Goal: Task Accomplishment & Management: Complete application form

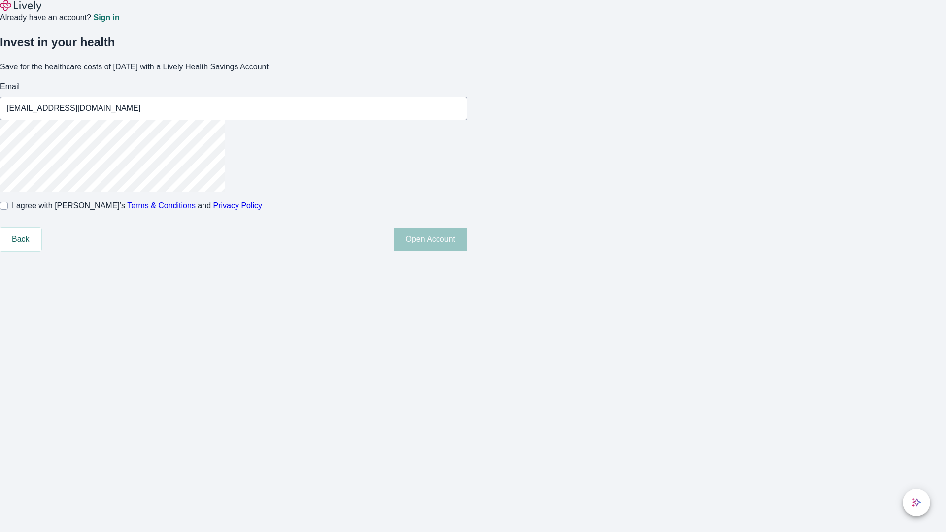
click at [8, 210] on input "I agree with Lively’s Terms & Conditions and Privacy Policy" at bounding box center [4, 206] width 8 height 8
checkbox input "true"
click at [467, 251] on button "Open Account" at bounding box center [430, 240] width 73 height 24
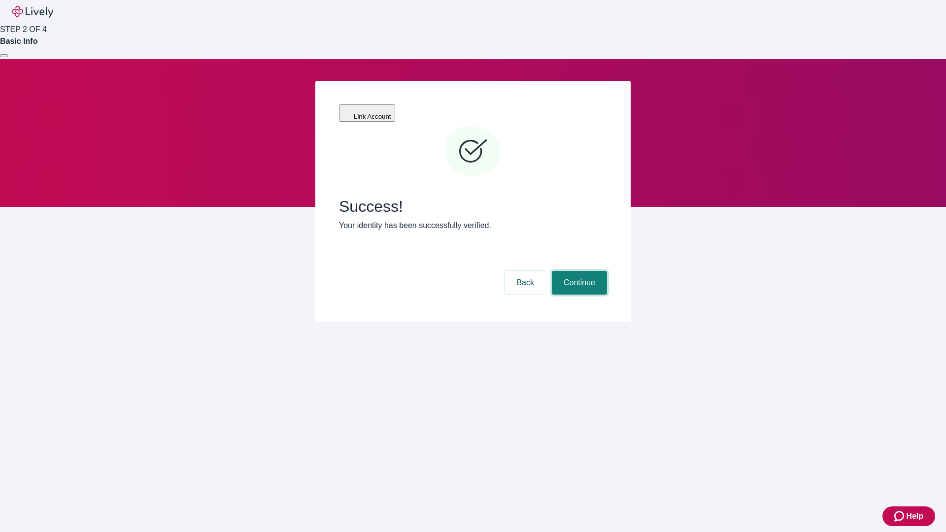
click at [578, 271] on button "Continue" at bounding box center [579, 283] width 55 height 24
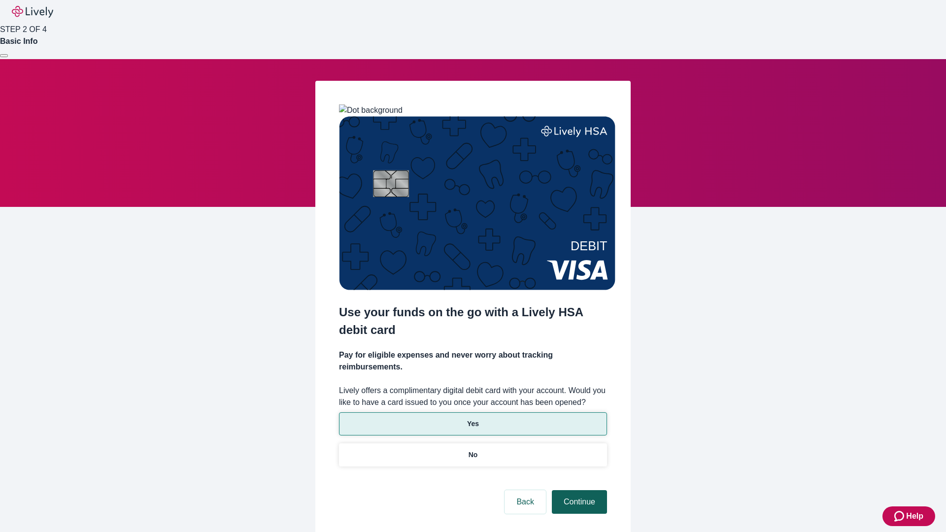
click at [472, 419] on p "Yes" at bounding box center [473, 424] width 12 height 10
click at [578, 490] on button "Continue" at bounding box center [579, 502] width 55 height 24
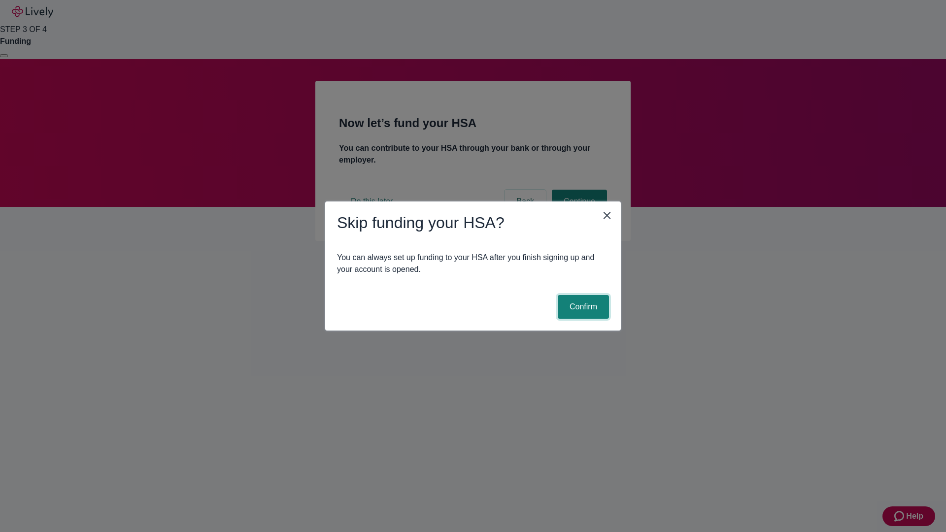
click at [582, 307] on button "Confirm" at bounding box center [583, 307] width 51 height 24
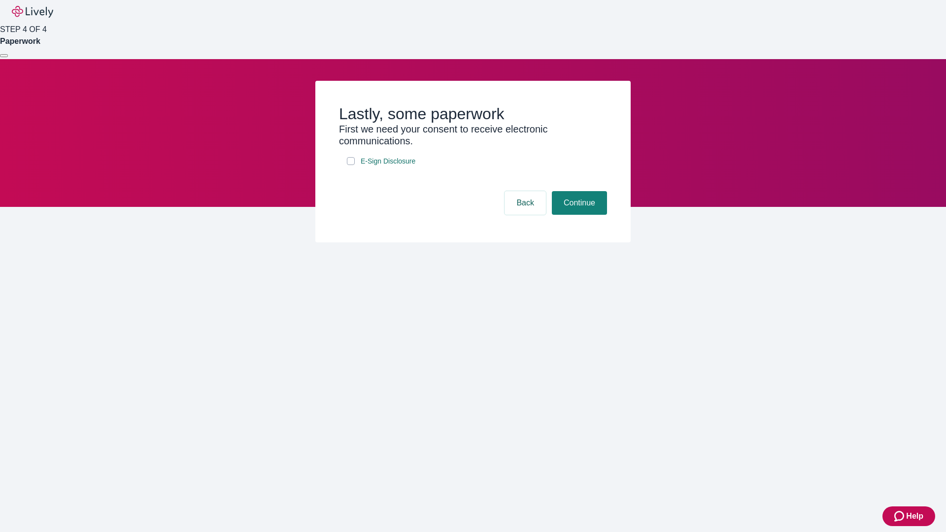
click at [351, 165] on input "E-Sign Disclosure" at bounding box center [351, 161] width 8 height 8
checkbox input "true"
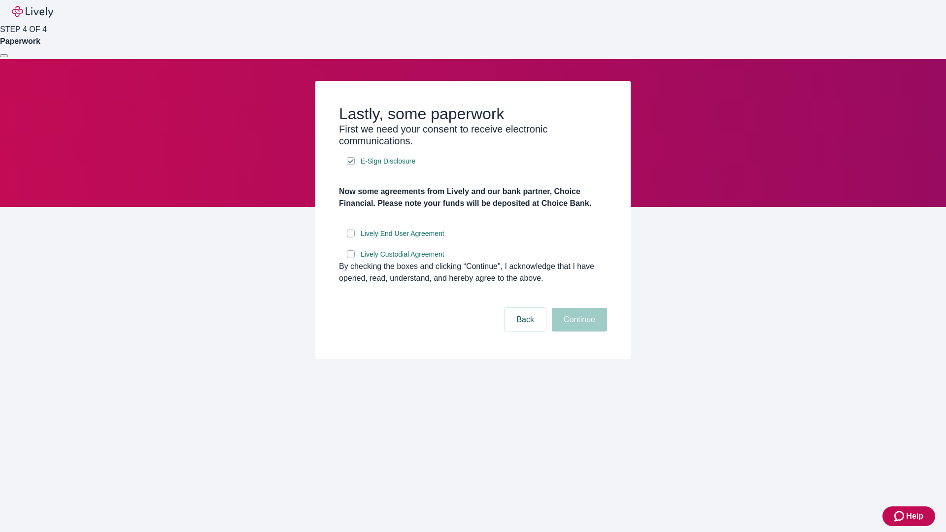
click at [351, 237] on input "Lively End User Agreement" at bounding box center [351, 234] width 8 height 8
checkbox input "true"
click at [351, 258] on input "Lively Custodial Agreement" at bounding box center [351, 254] width 8 height 8
checkbox input "true"
click at [578, 332] on button "Continue" at bounding box center [579, 320] width 55 height 24
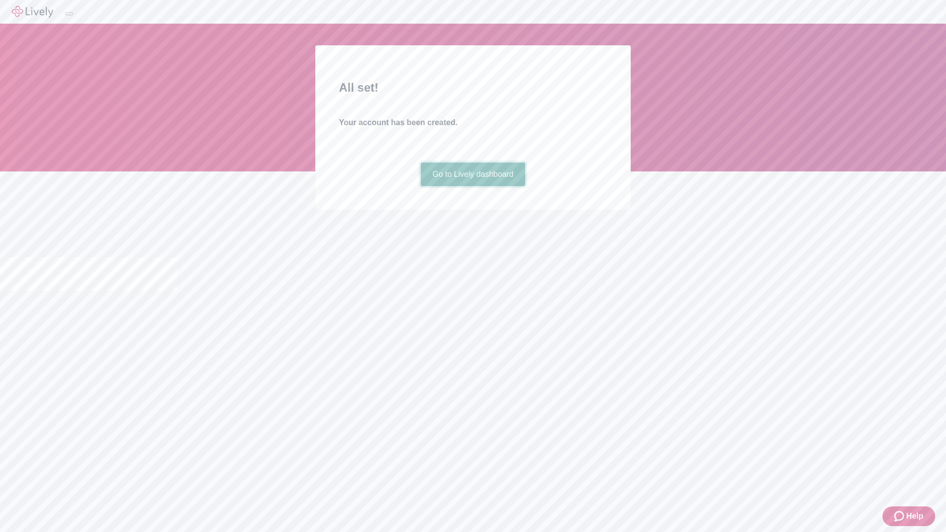
click at [472, 186] on link "Go to Lively dashboard" at bounding box center [473, 175] width 105 height 24
